Goal: Find specific page/section: Find specific page/section

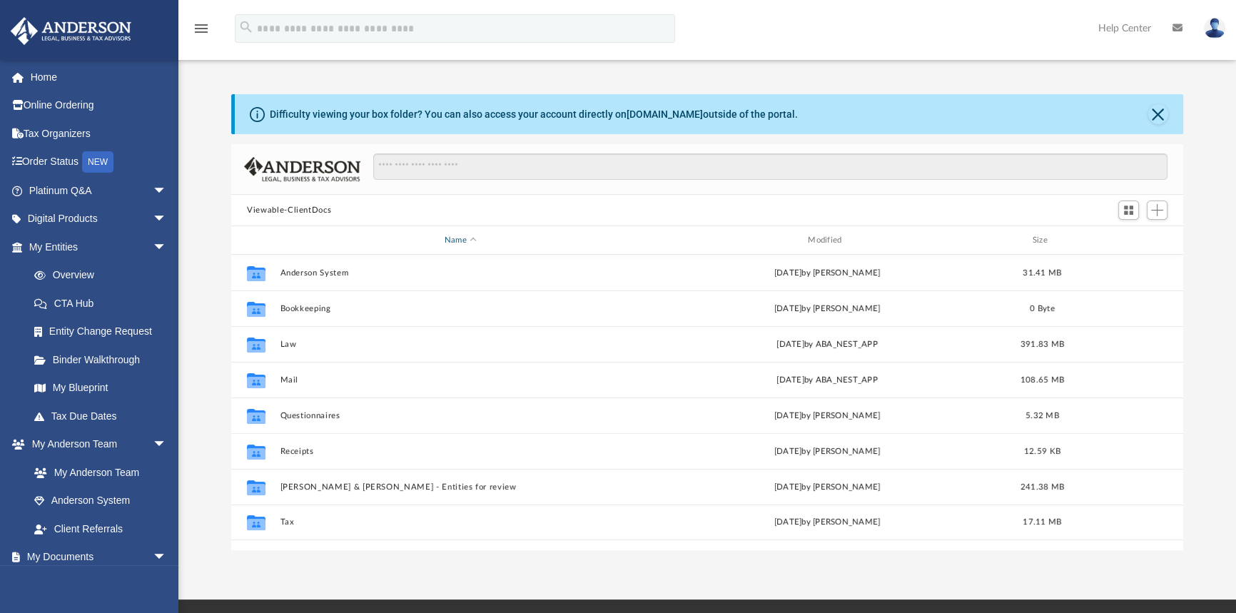
scroll to position [314, 942]
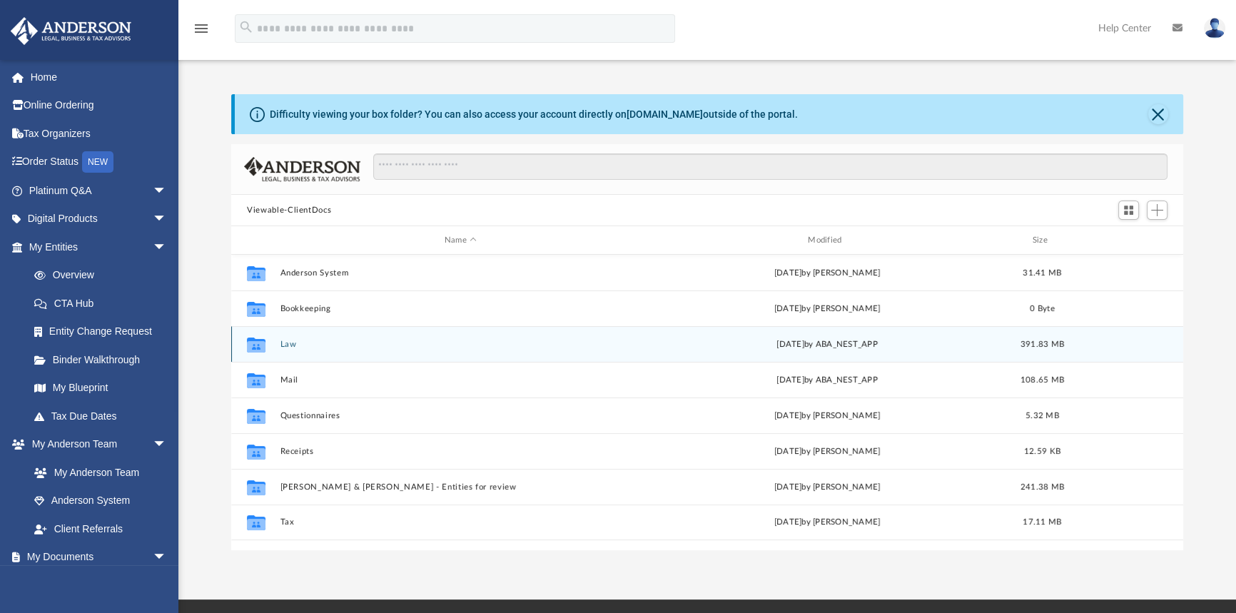
click at [295, 340] on button "Law" at bounding box center [460, 344] width 360 height 9
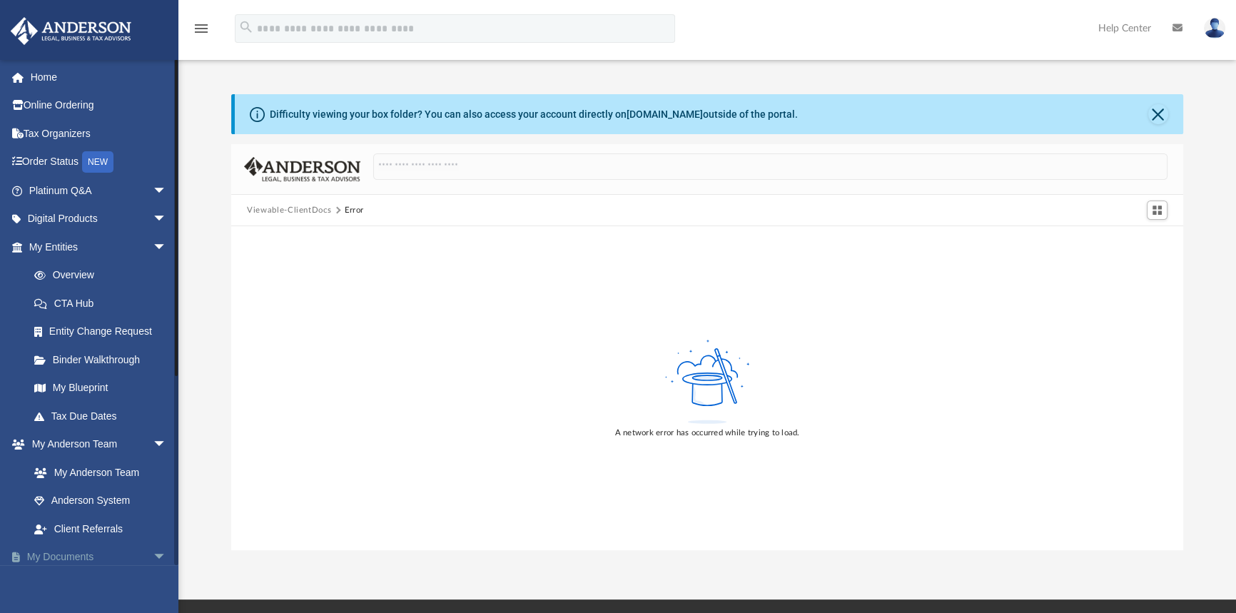
click at [95, 560] on link "My Documents arrow_drop_down" at bounding box center [99, 557] width 178 height 29
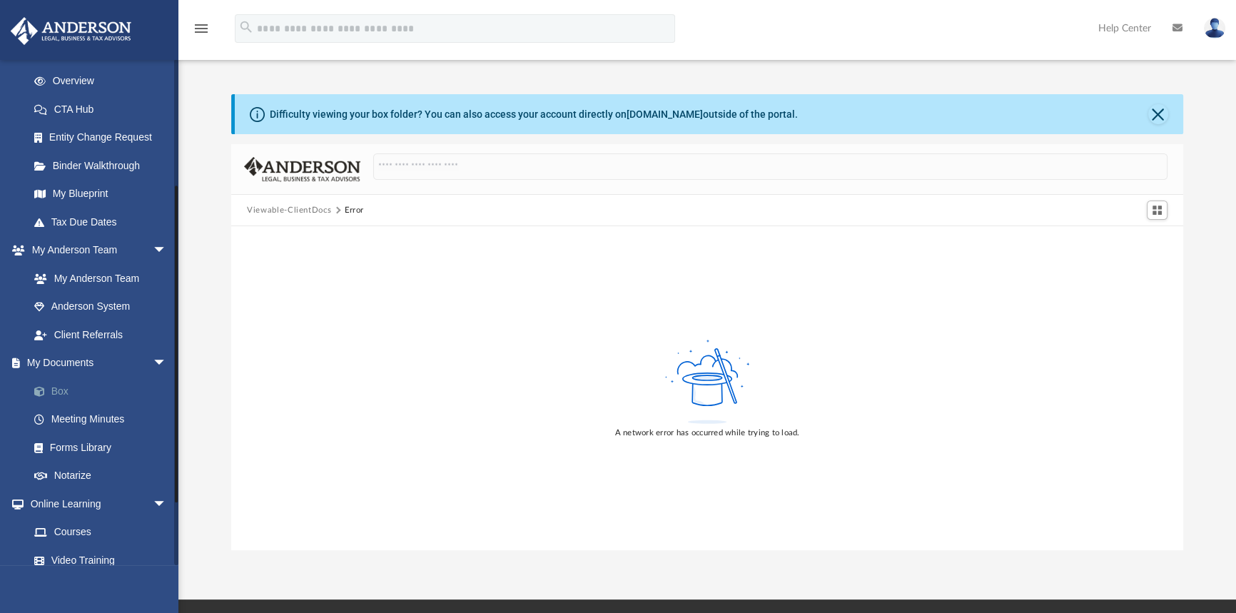
click at [69, 385] on link "Box" at bounding box center [104, 391] width 168 height 29
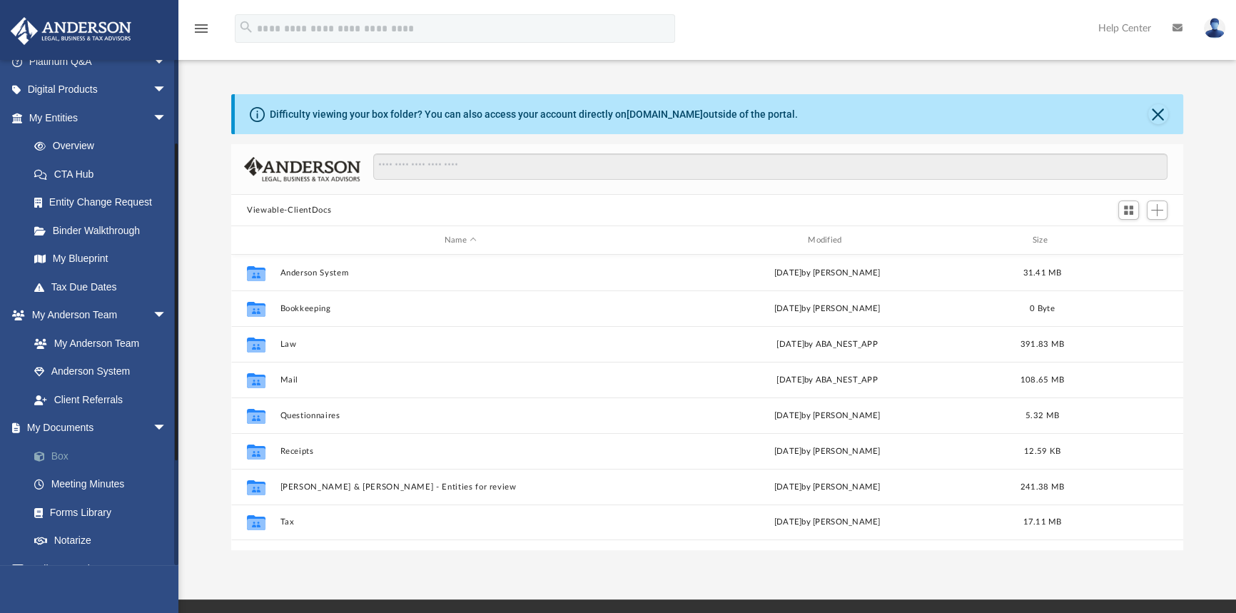
scroll to position [314, 942]
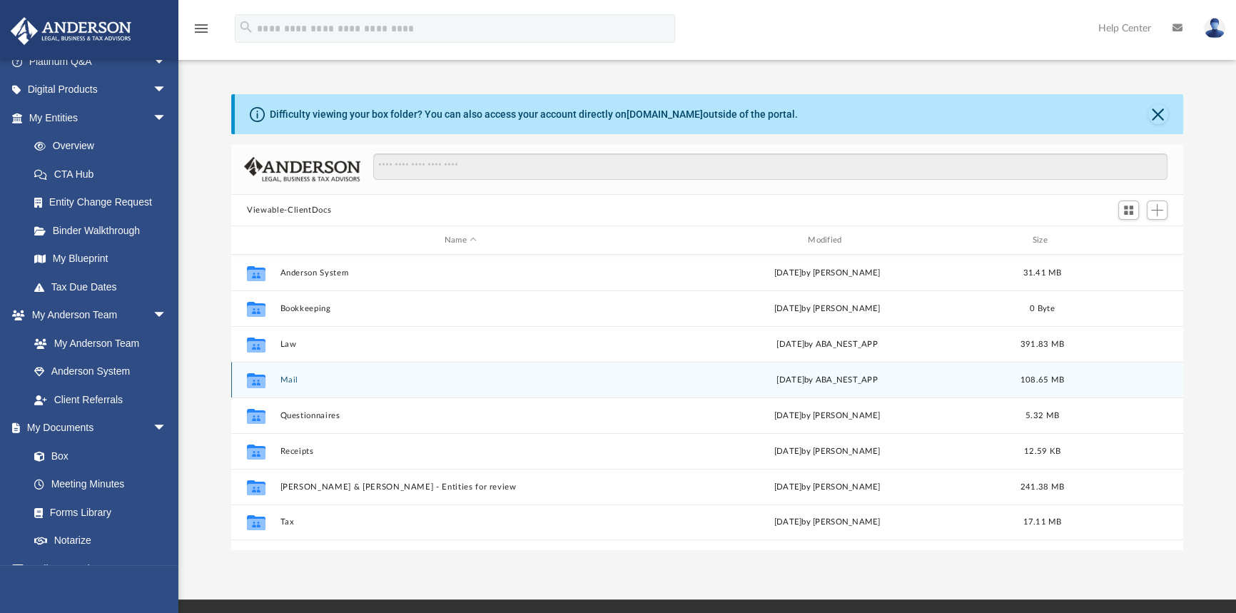
click at [290, 375] on button "Mail" at bounding box center [460, 379] width 360 height 9
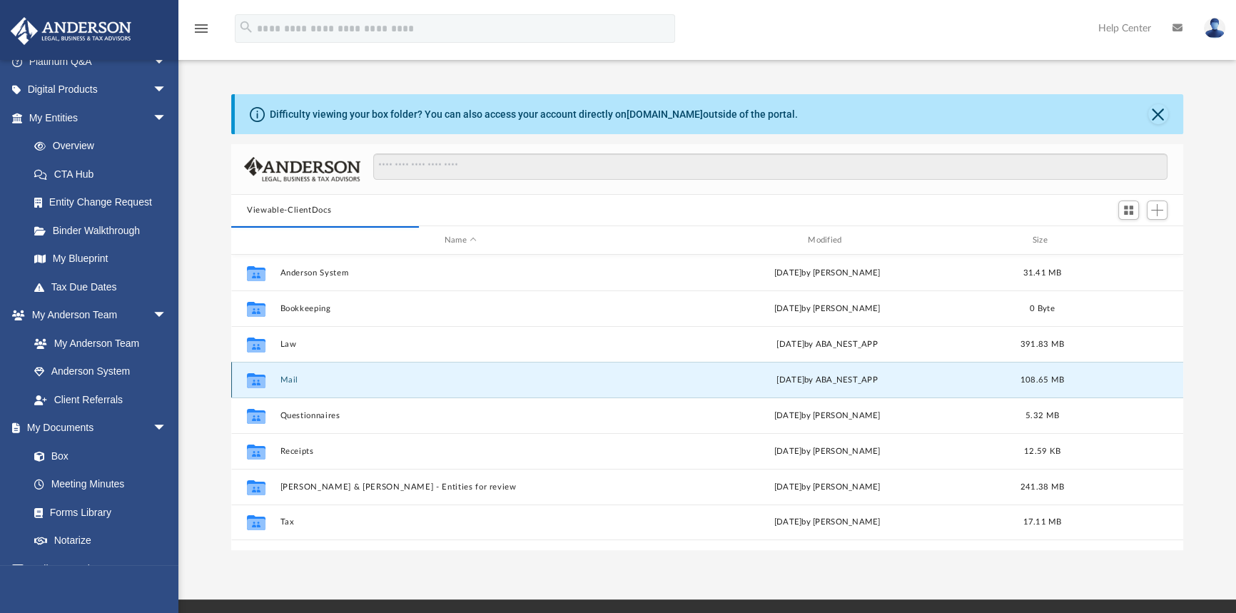
click at [292, 377] on button "Mail" at bounding box center [460, 379] width 360 height 9
click at [253, 379] on icon "grid" at bounding box center [256, 381] width 19 height 11
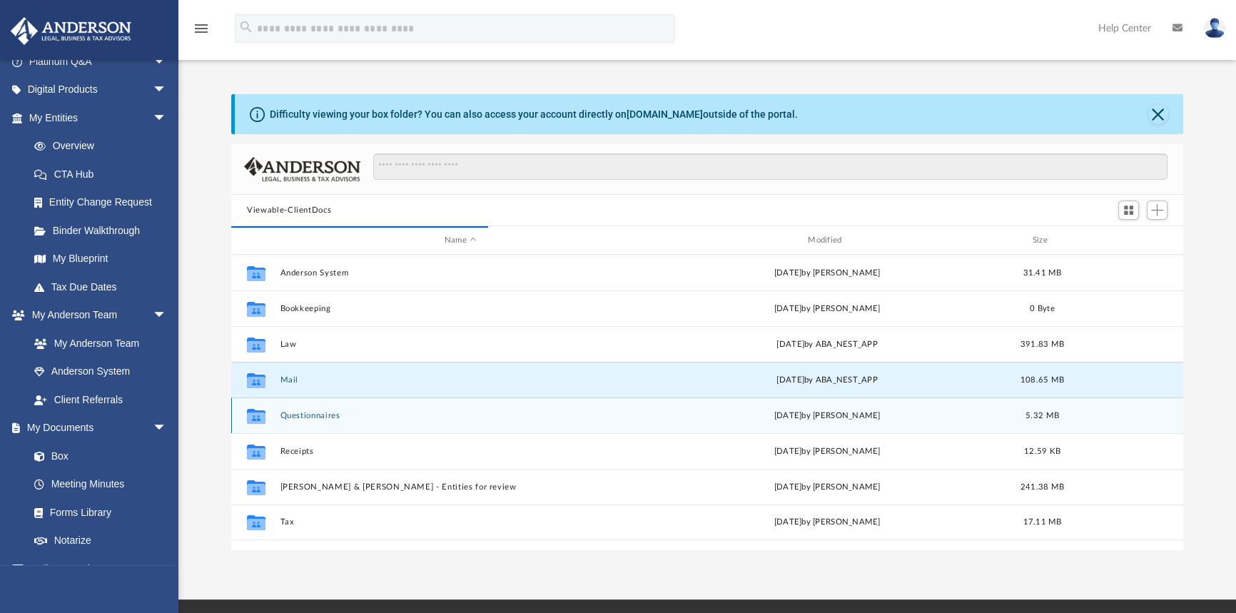
click at [328, 406] on div "Collaborated Folder Questionnaires Tue Feb 8 2022 by Kendra Hales 5.32 MB" at bounding box center [707, 416] width 952 height 36
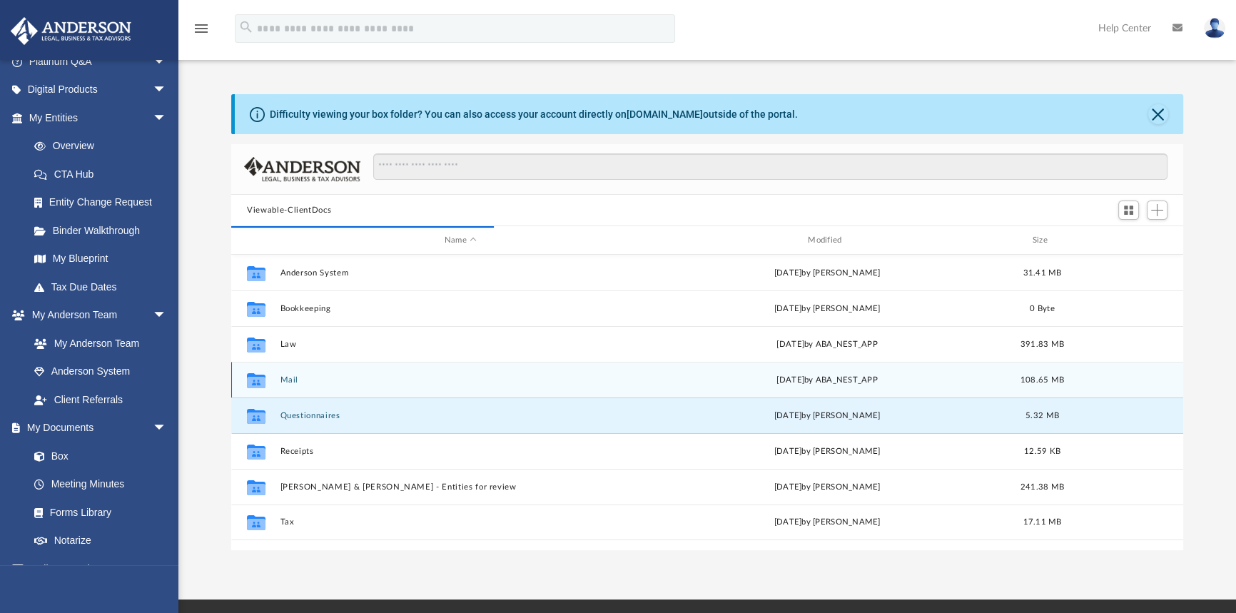
click at [268, 383] on div "Collaborated Folder" at bounding box center [256, 379] width 36 height 23
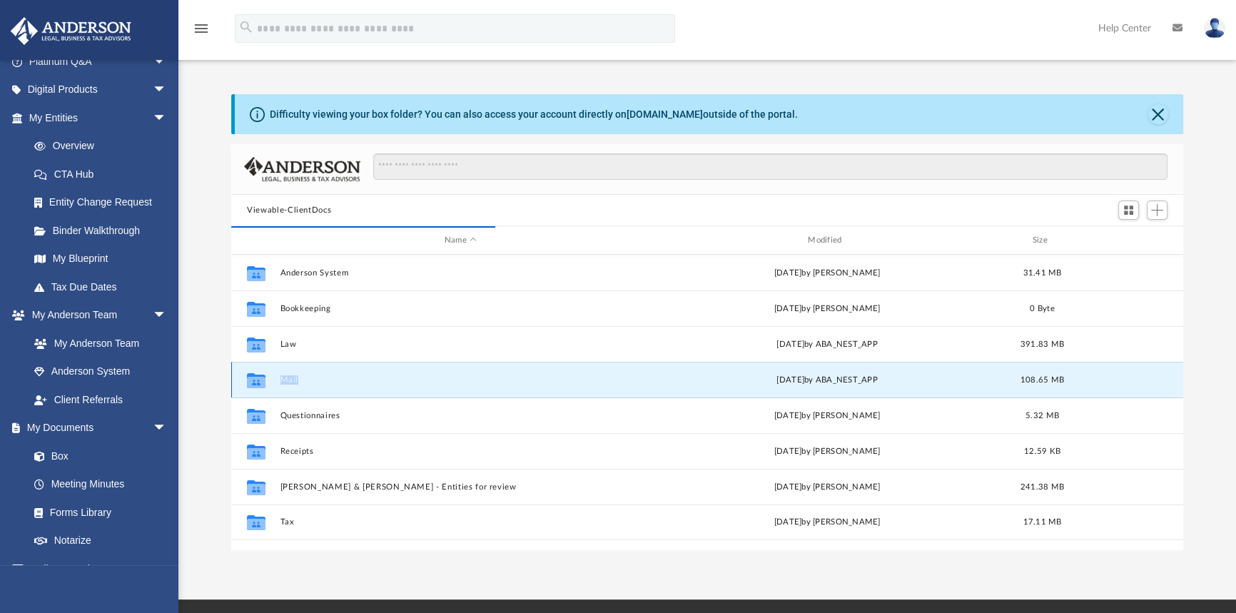
click at [268, 383] on div "Collaborated Folder" at bounding box center [256, 379] width 36 height 23
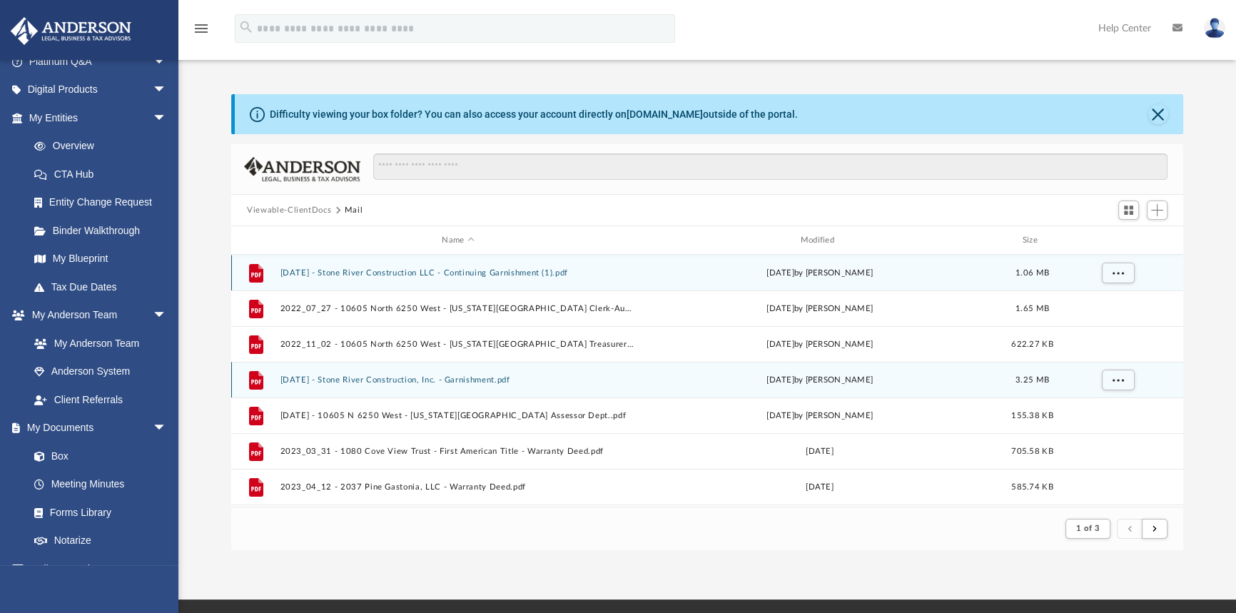
scroll to position [271, 942]
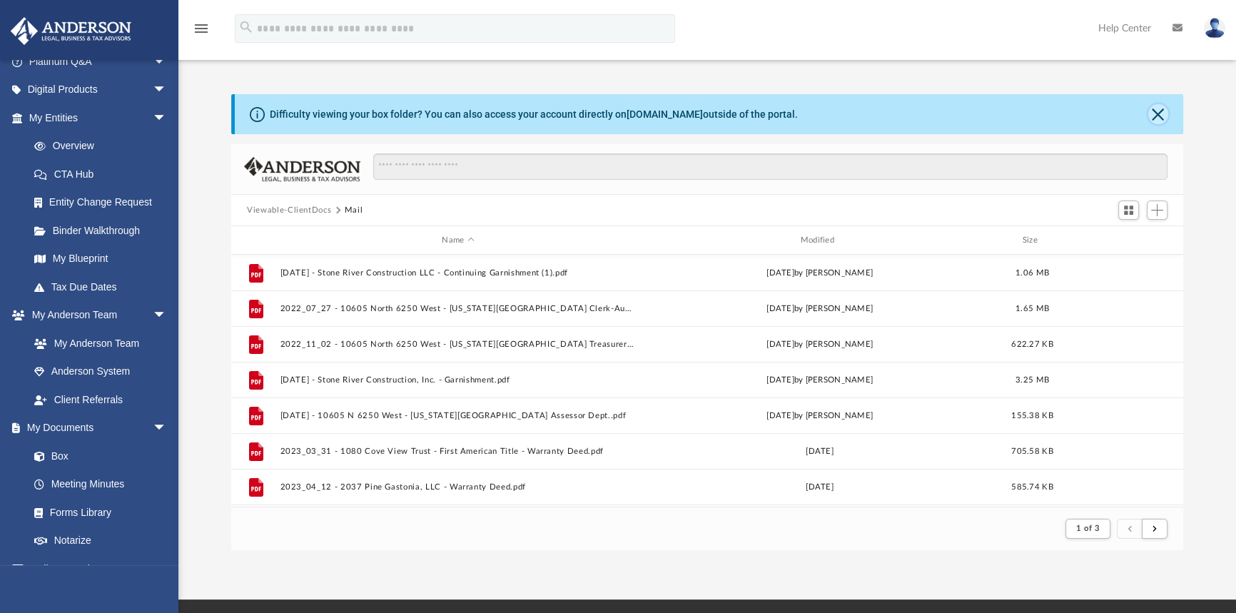
click at [1155, 108] on button "Close" at bounding box center [1158, 114] width 20 height 20
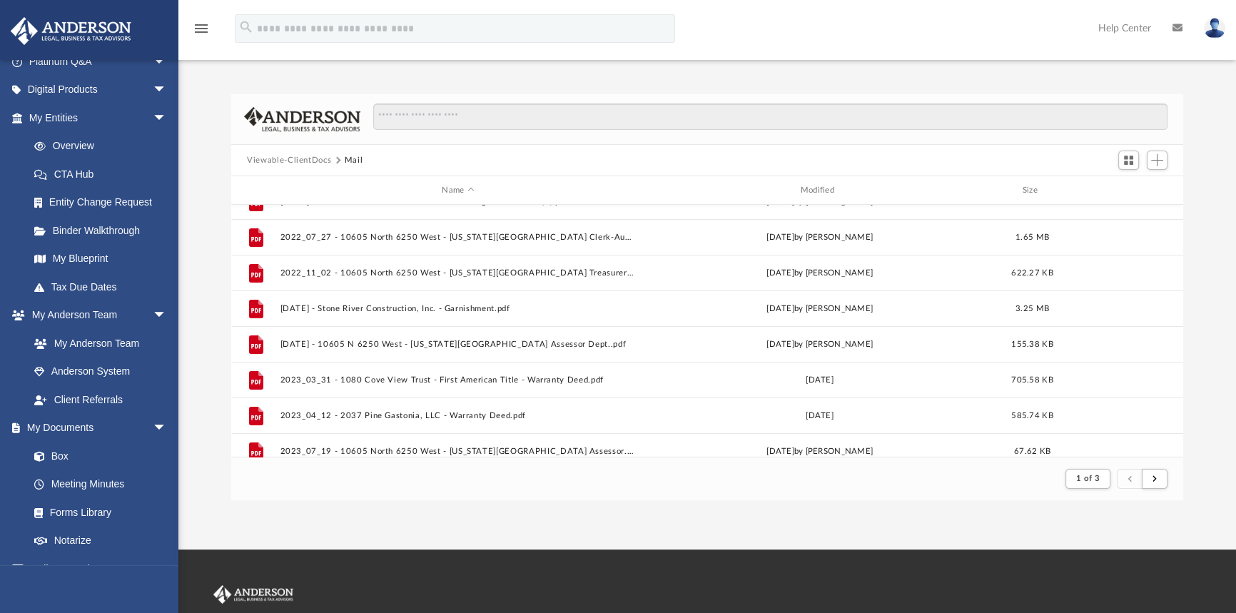
scroll to position [0, 0]
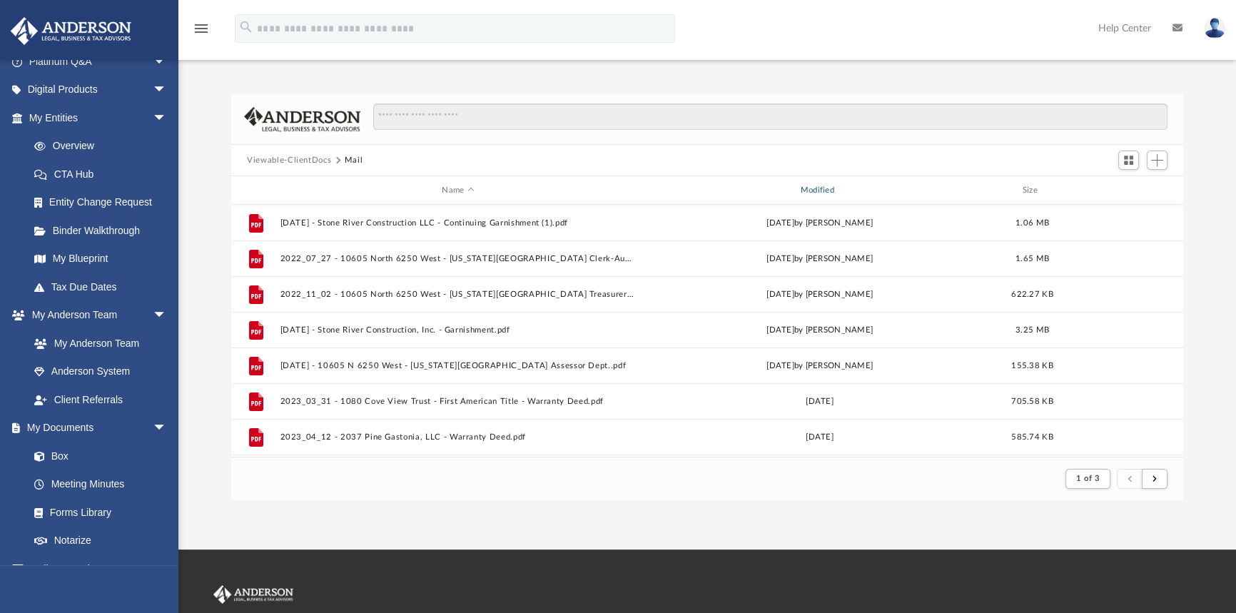
click at [821, 188] on div "Modified" at bounding box center [820, 190] width 356 height 13
drag, startPoint x: 483, startPoint y: 399, endPoint x: 775, endPoint y: 124, distance: 400.9
click at [775, 124] on input "Search files and folders" at bounding box center [770, 116] width 794 height 27
click at [1157, 482] on button "submit" at bounding box center [1155, 479] width 26 height 21
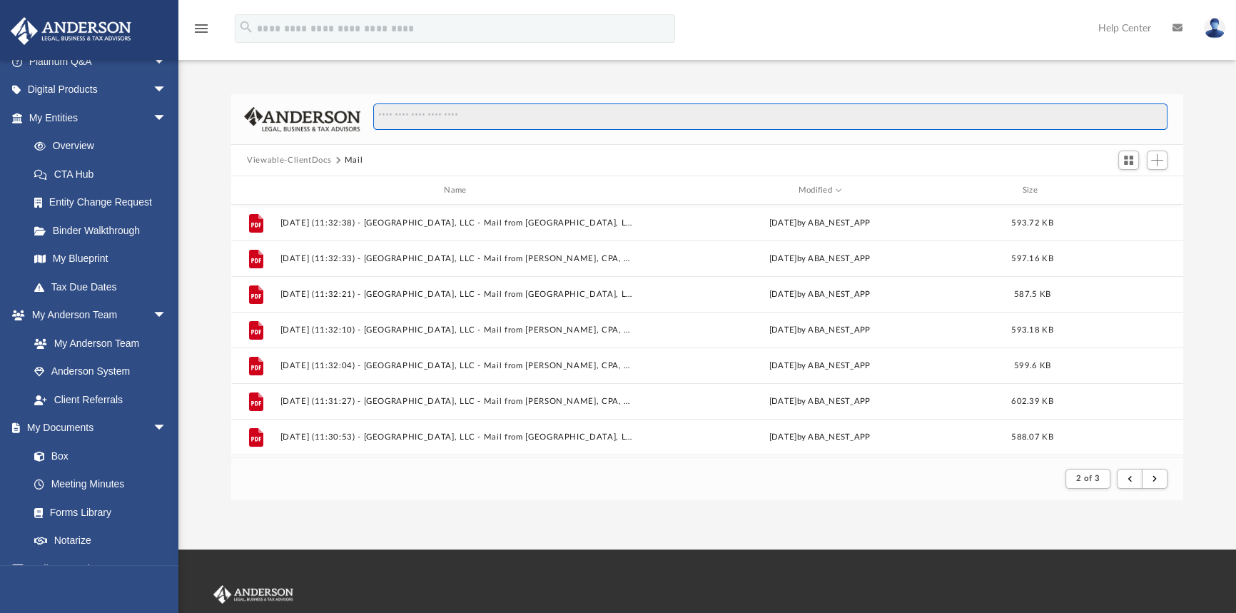
click at [483, 122] on input "Search files and folders" at bounding box center [770, 116] width 794 height 27
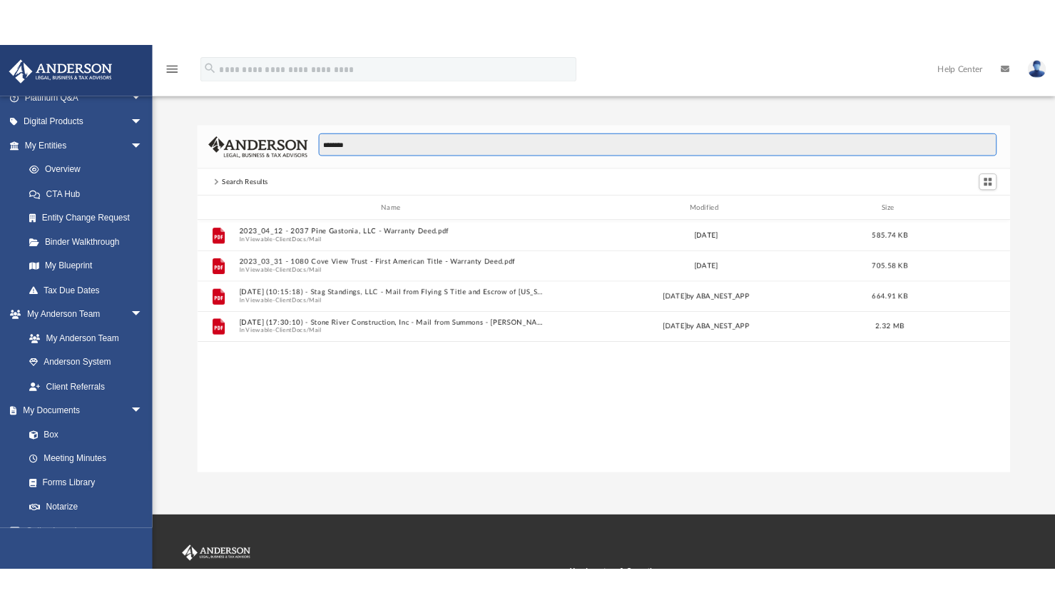
scroll to position [314, 942]
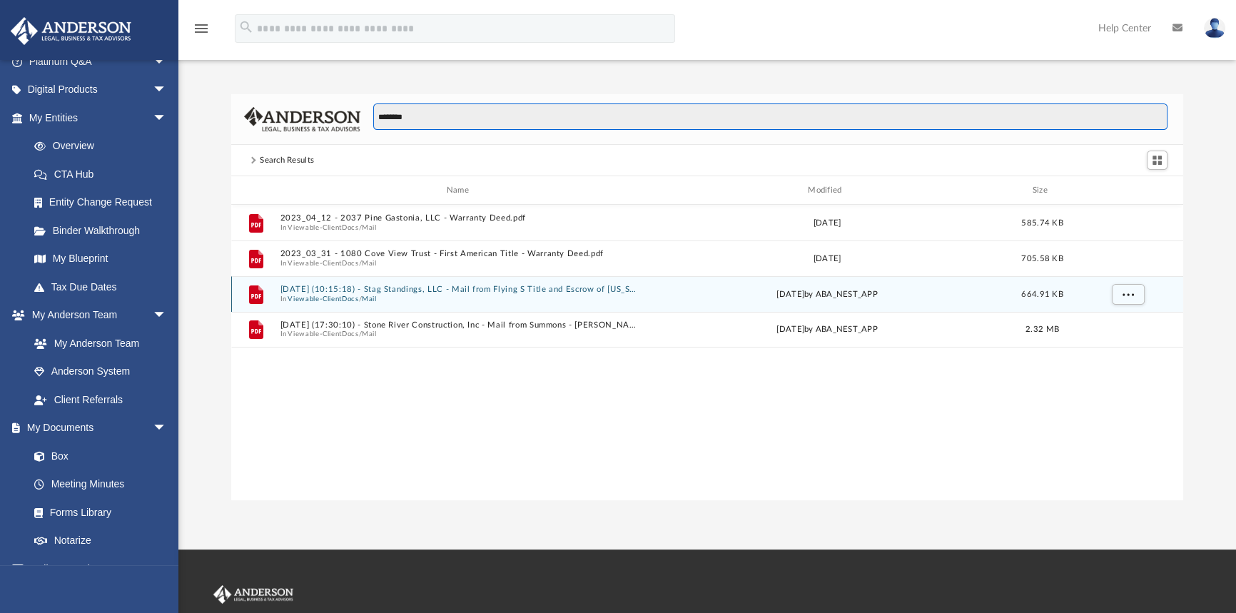
type input "********"
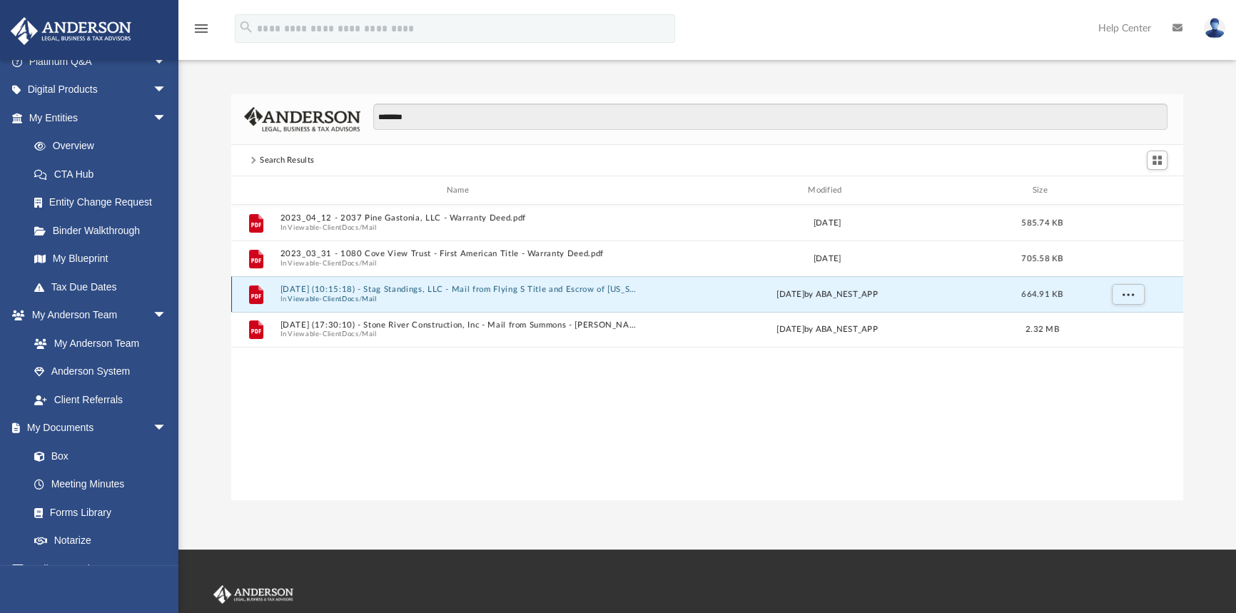
click at [381, 292] on button "2025.06.12 (10:15:18) - Stag Standings, LLC - Mail from Flying S Title and Escr…" at bounding box center [460, 289] width 360 height 9
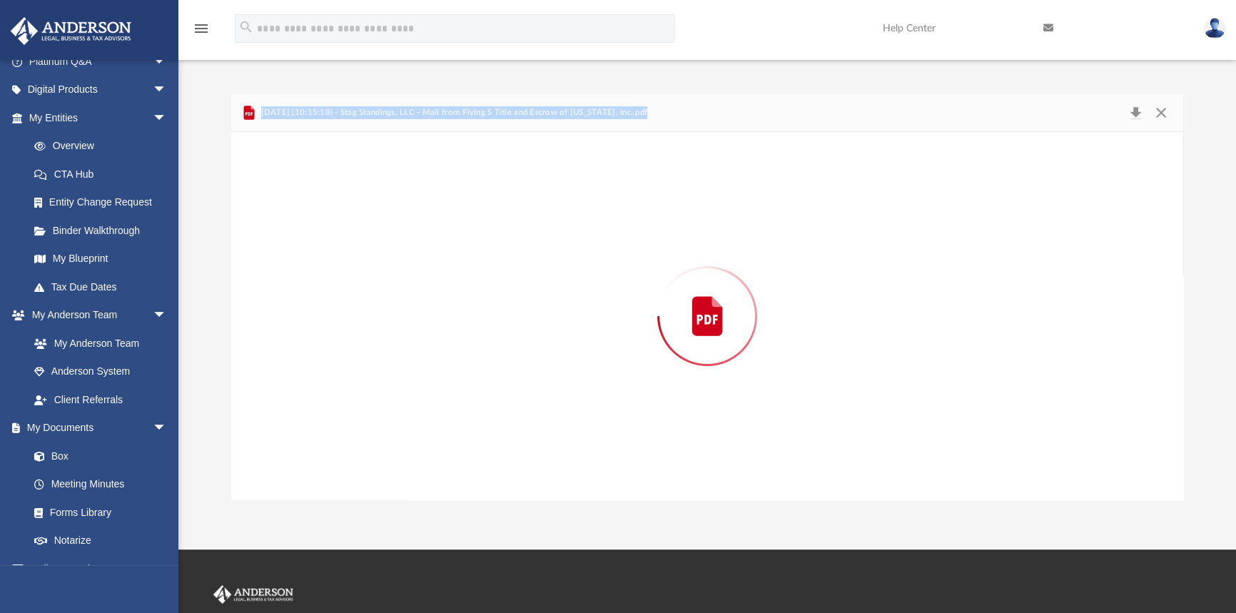
click at [381, 292] on div "Preview" at bounding box center [707, 316] width 952 height 368
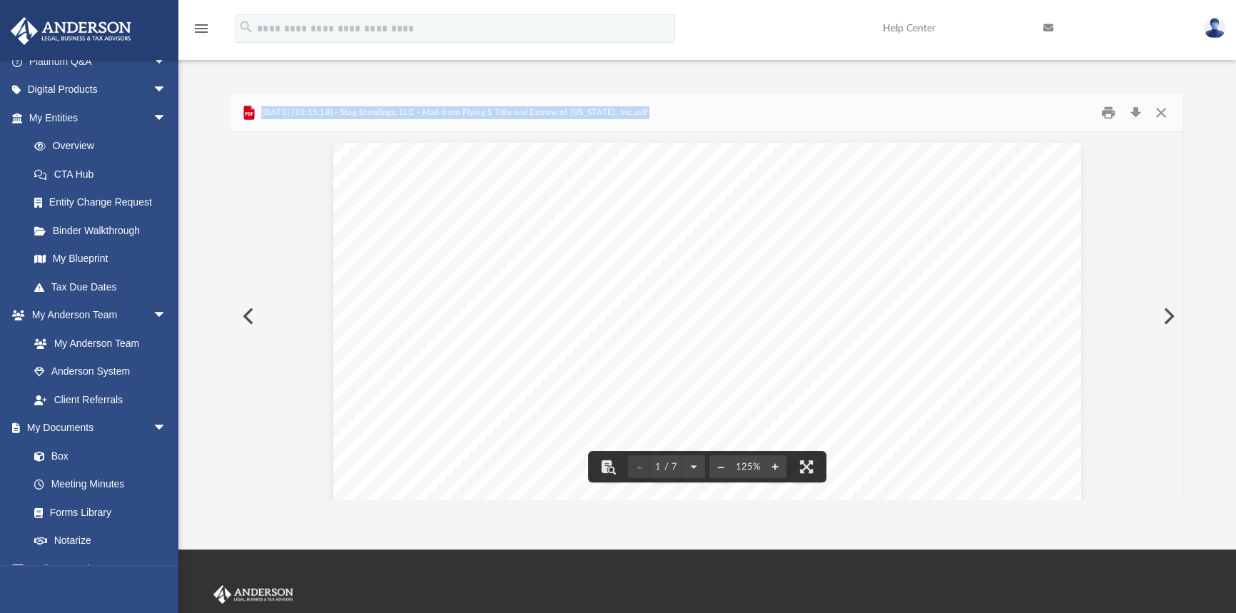
scroll to position [259, 0]
click at [1160, 110] on button "Close" at bounding box center [1161, 113] width 26 height 22
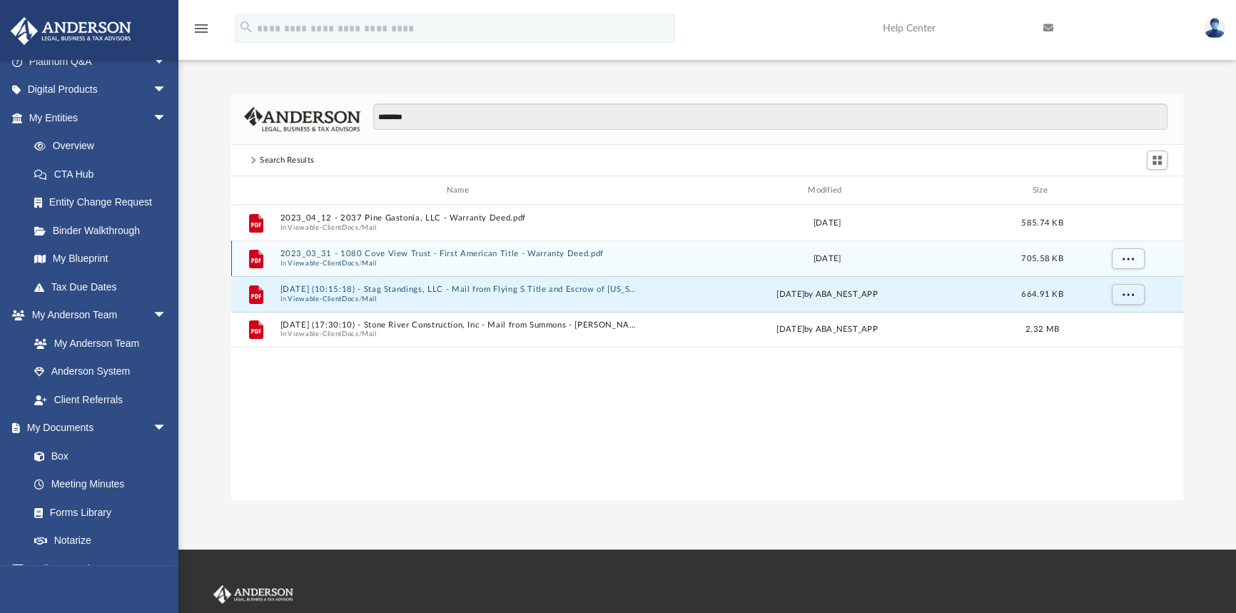
click at [446, 256] on button "2023_03_31 - 1080 Cove View Trust - First American Title - Warranty Deed.pdf" at bounding box center [460, 253] width 360 height 9
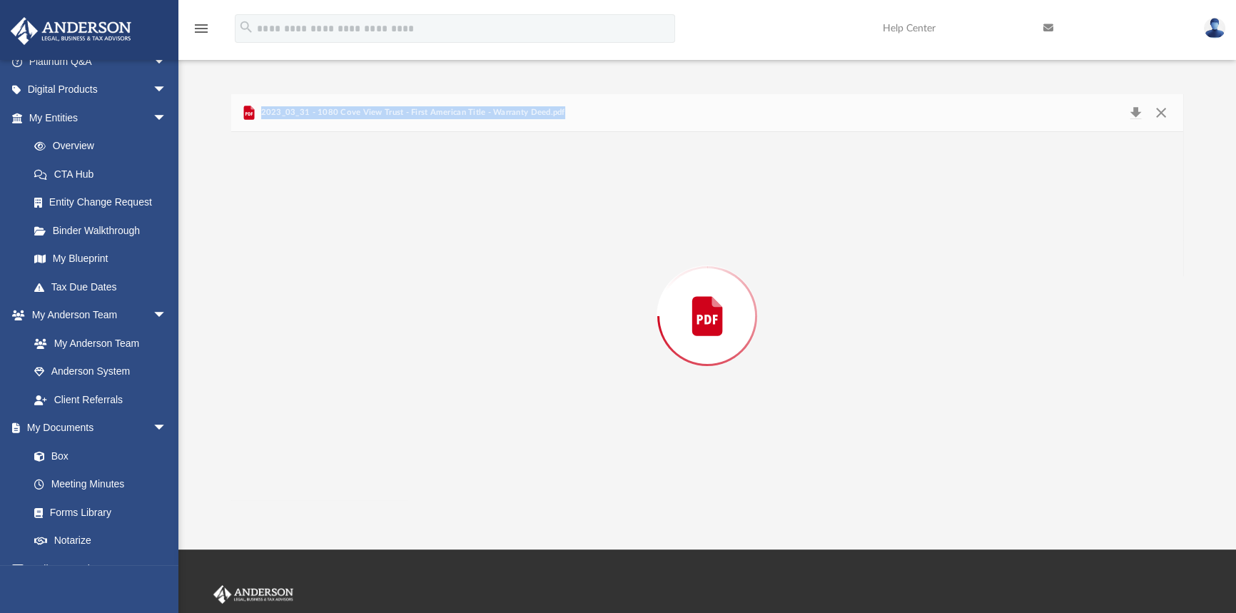
click at [446, 256] on div "Preview" at bounding box center [707, 316] width 952 height 368
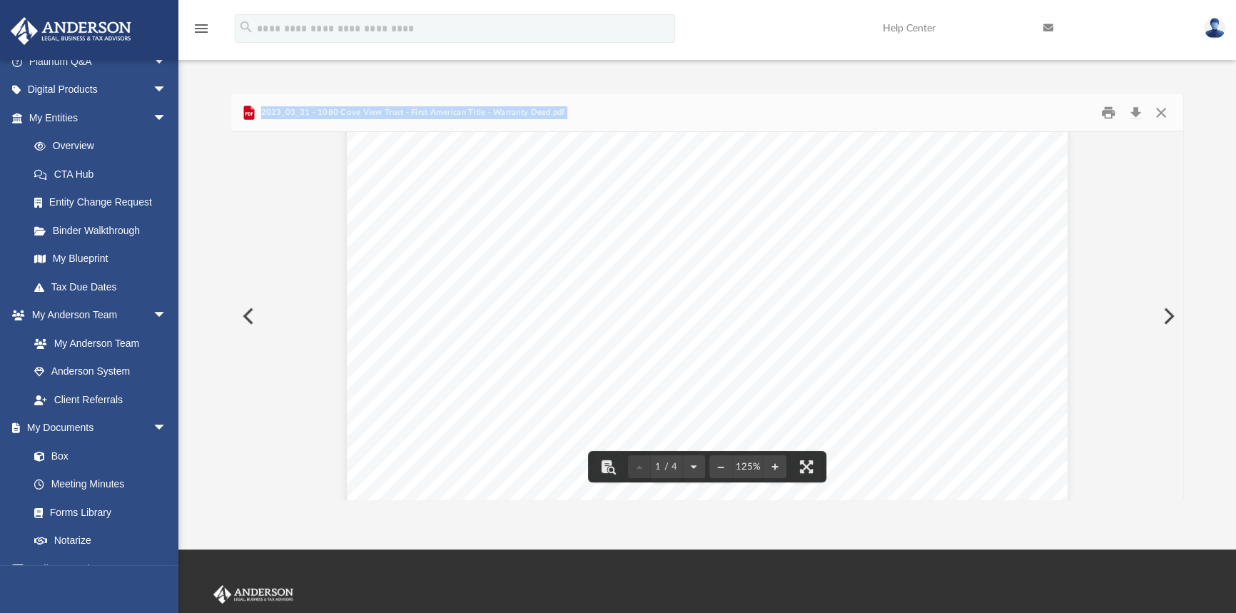
scroll to position [324, 0]
